Goal: Task Accomplishment & Management: Use online tool/utility

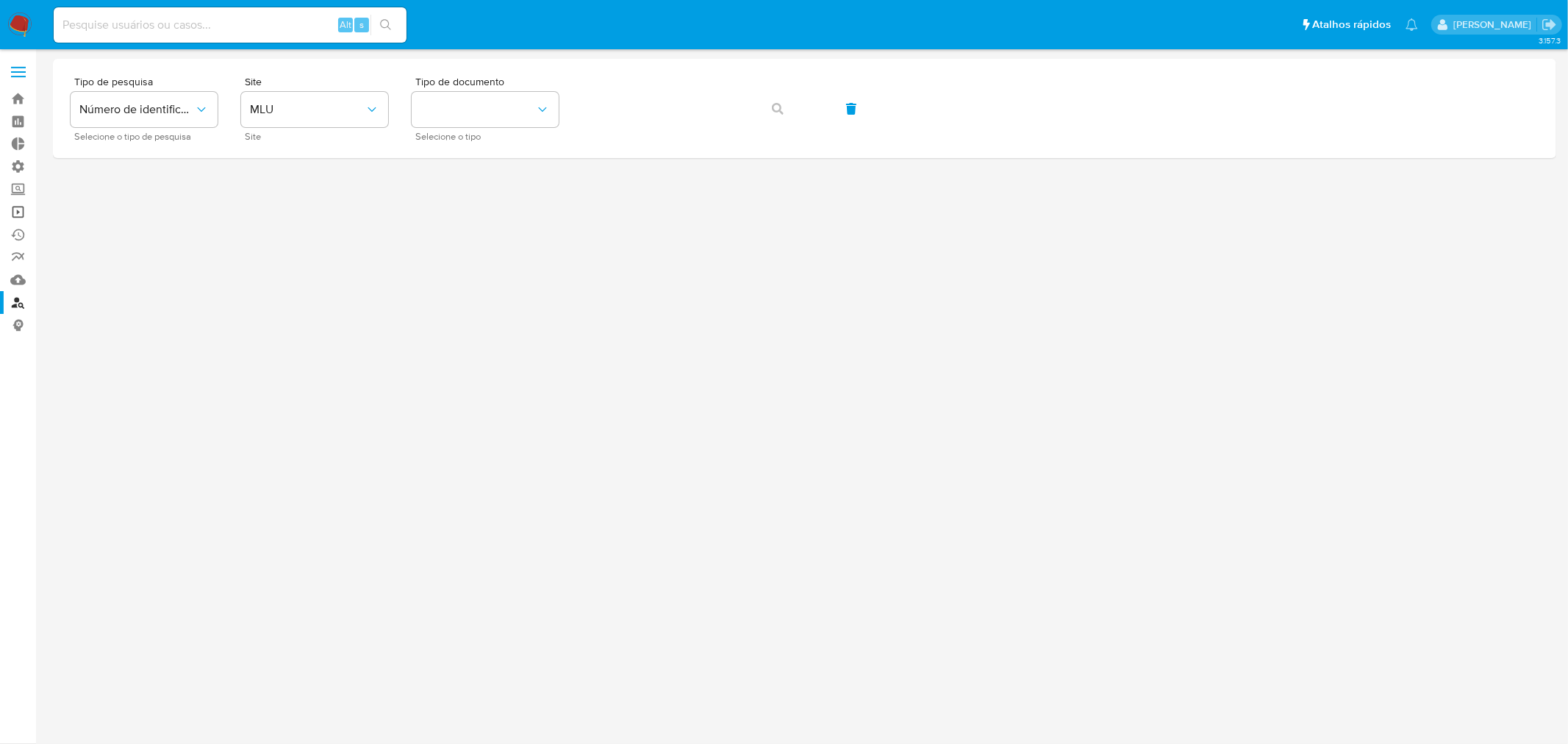
click at [19, 210] on link "Operações em massa" at bounding box center [88, 212] width 175 height 23
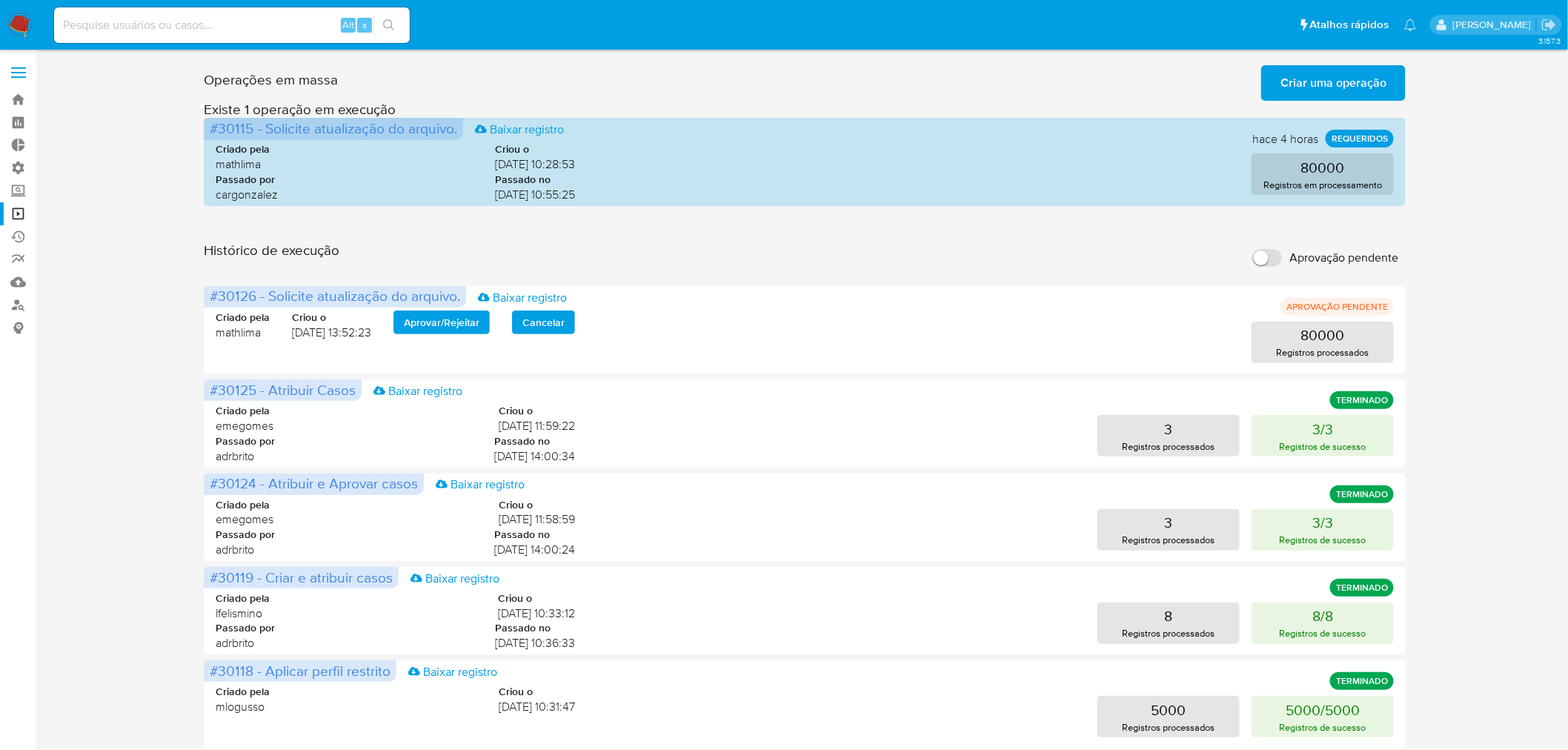
click at [1265, 254] on input "Aprovação pendente" at bounding box center [1267, 258] width 30 height 18
checkbox input "true"
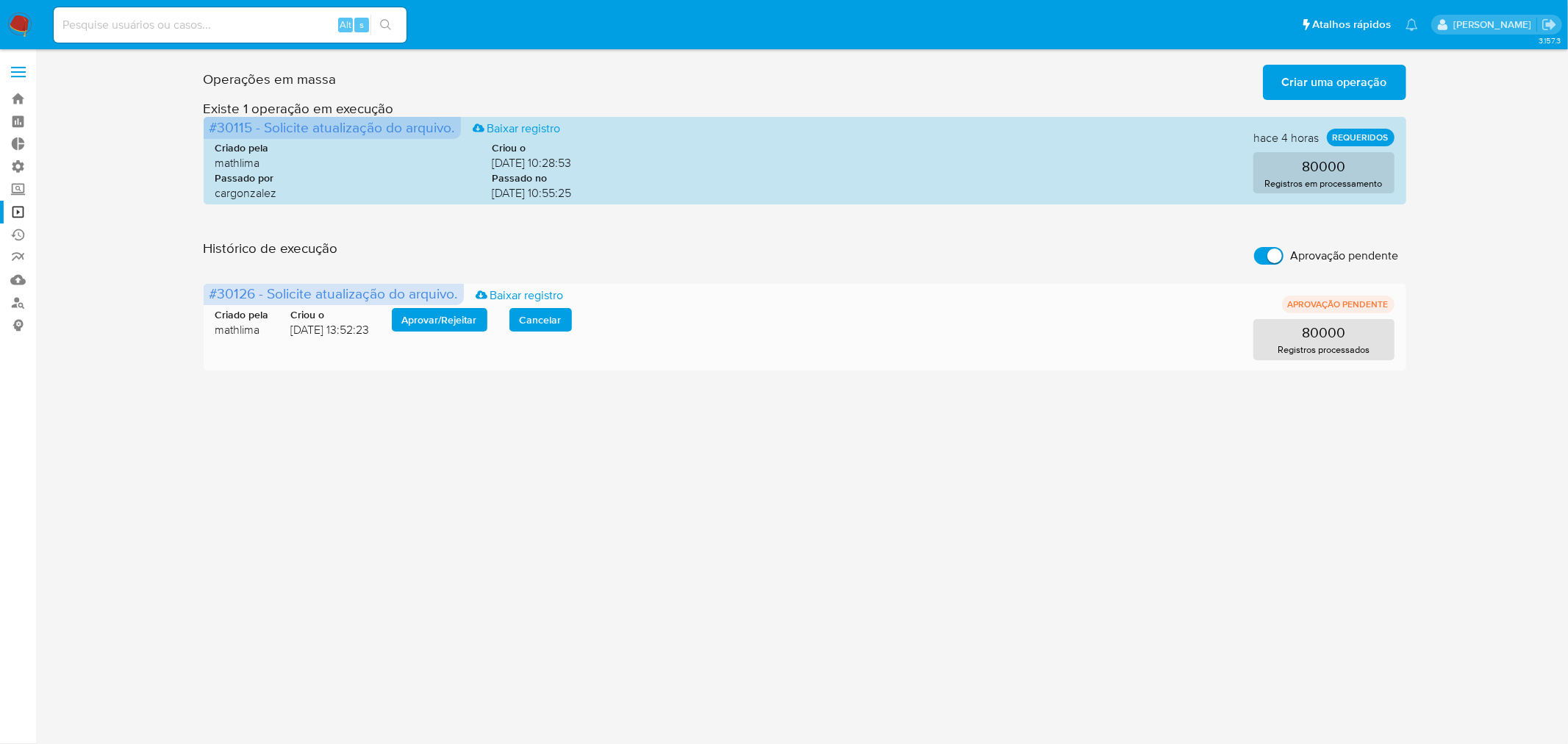
click at [465, 322] on span "Aprovar / Rejeitar" at bounding box center [440, 320] width 75 height 20
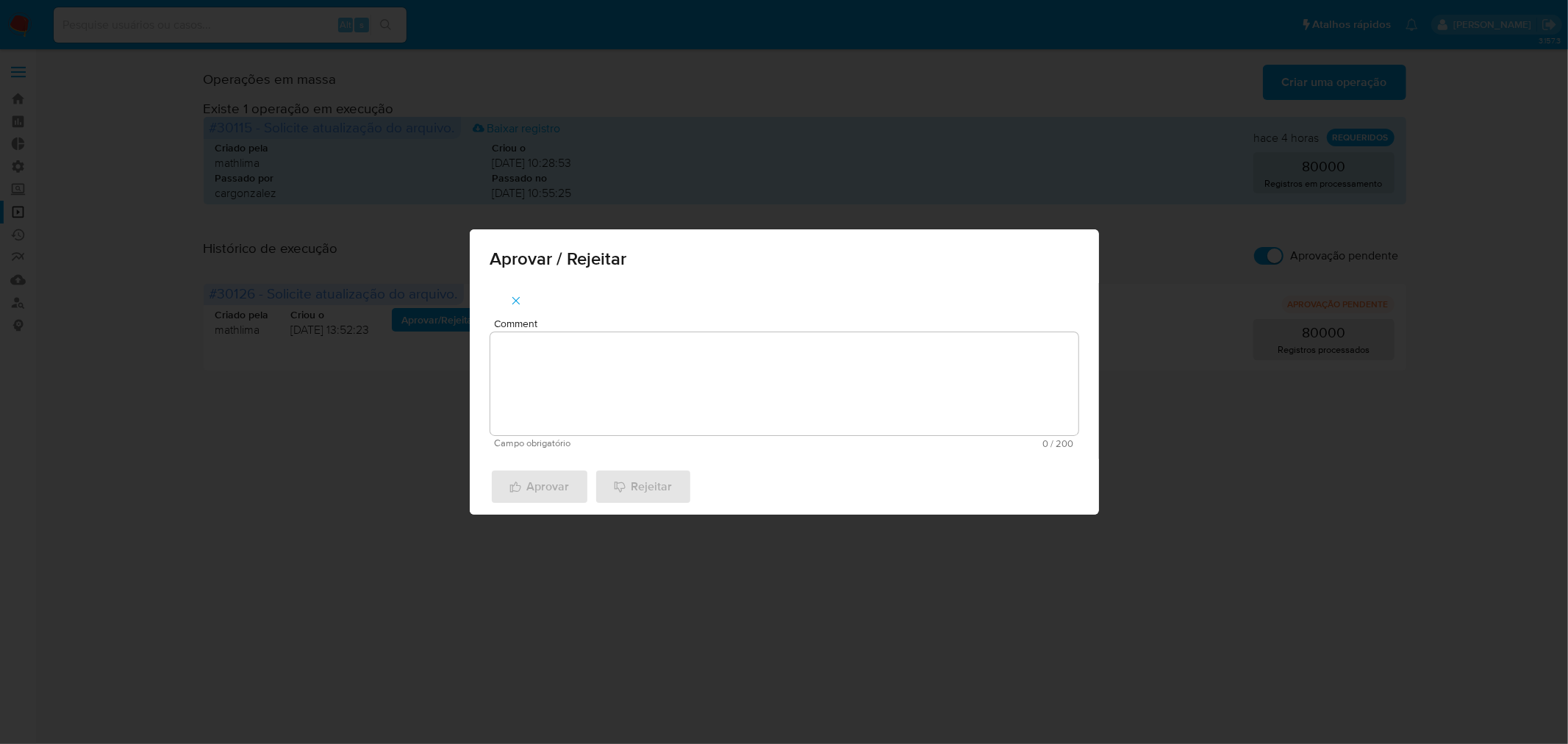
click at [540, 392] on textarea "Comment" at bounding box center [784, 384] width 588 height 103
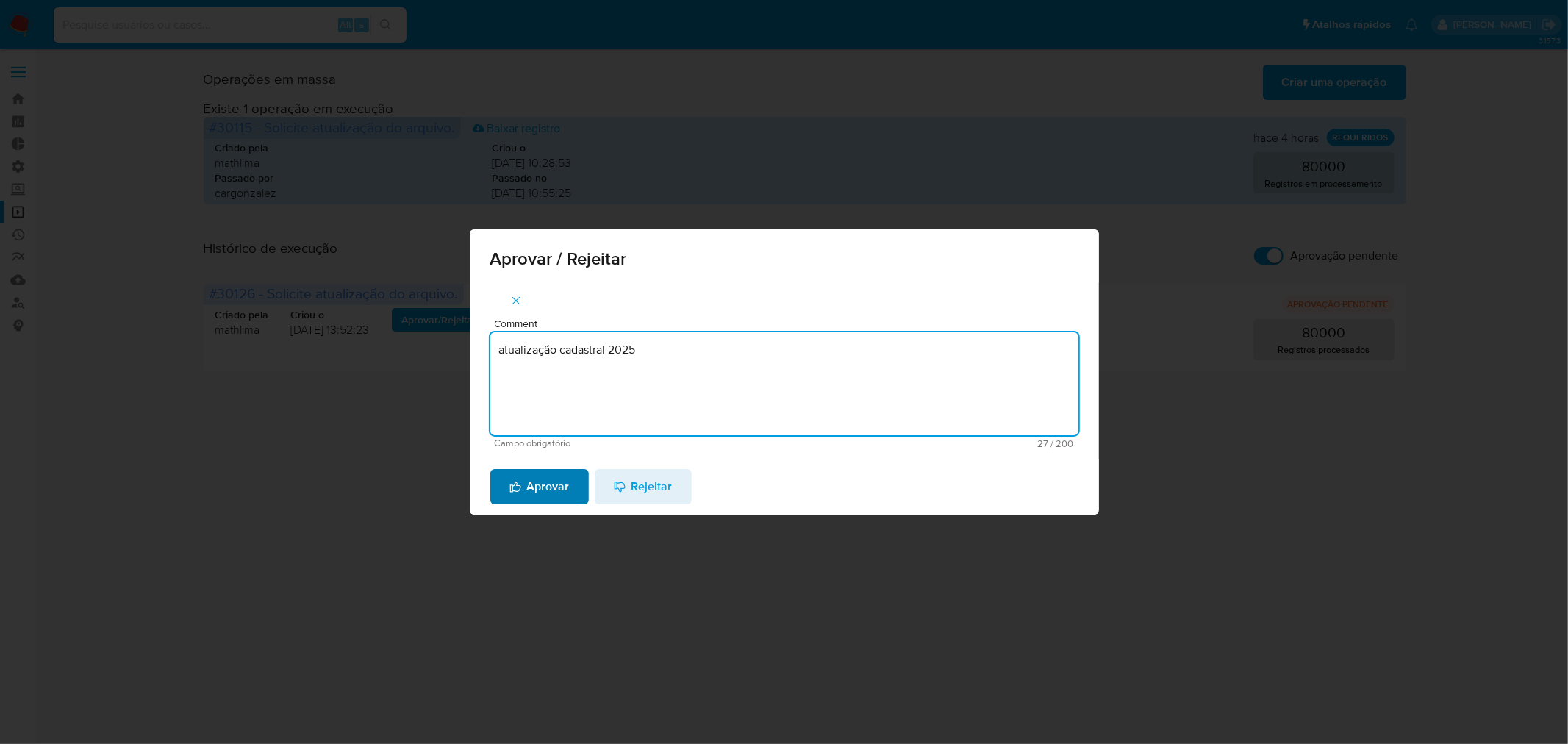
type textarea "atualização cadastral 2025"
click at [575, 486] on button "Aprovar" at bounding box center [540, 487] width 99 height 35
